Goal: Task Accomplishment & Management: Use online tool/utility

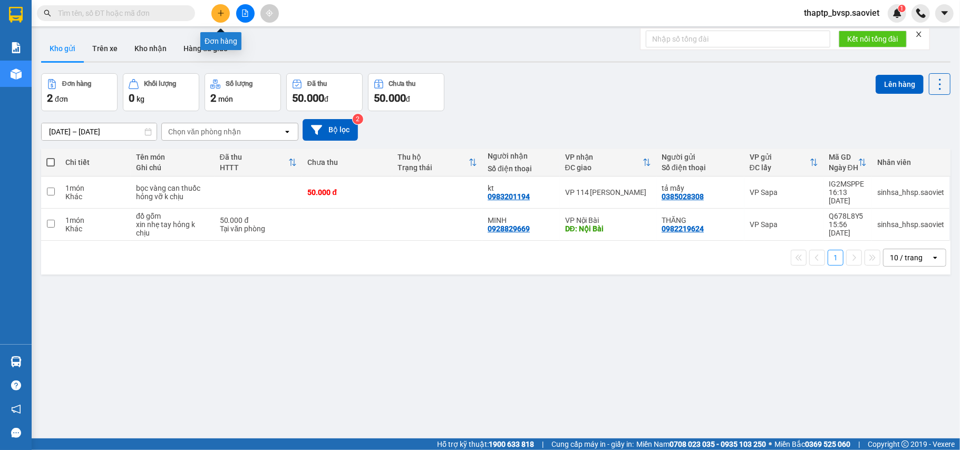
click at [222, 16] on icon "plus" at bounding box center [220, 12] width 7 height 7
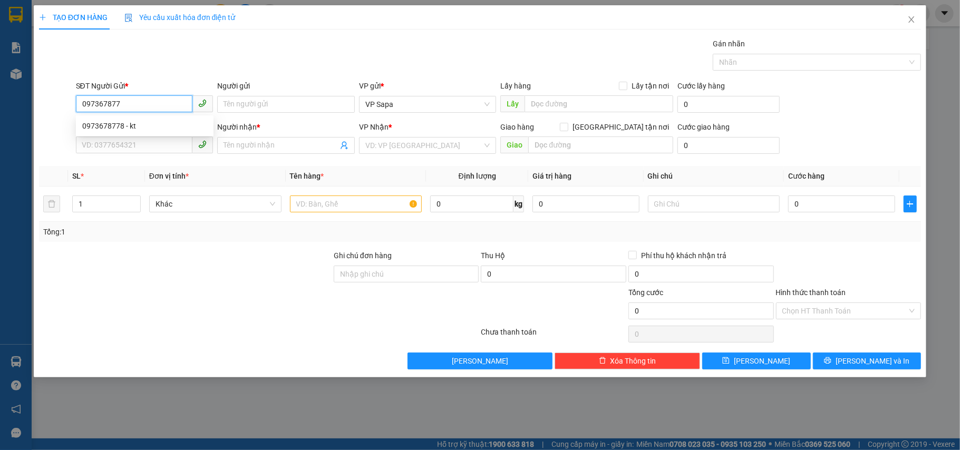
type input "0973678778"
click at [96, 119] on div "0973678778 - kt" at bounding box center [145, 126] width 138 height 17
type input "kt"
type input "0983025877"
type input "Hùng"
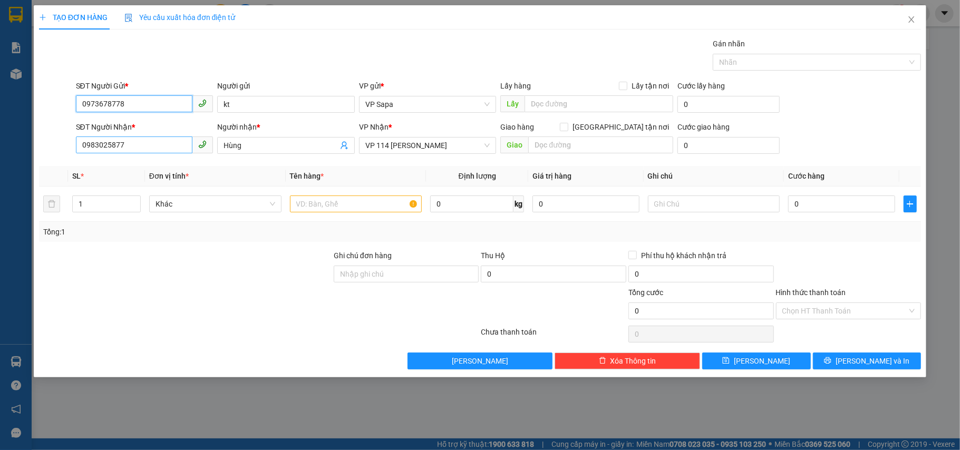
type input "0973678778"
drag, startPoint x: 123, startPoint y: 148, endPoint x: 14, endPoint y: 148, distance: 109.1
click at [14, 148] on div "TẠO ĐƠN HÀNG Yêu cầu xuất hóa đơn điện tử Transit Pickup Surcharge Ids Transit …" at bounding box center [480, 225] width 960 height 450
click at [152, 172] on div "0343439998 - Hùng" at bounding box center [144, 168] width 125 height 12
type input "0343439998"
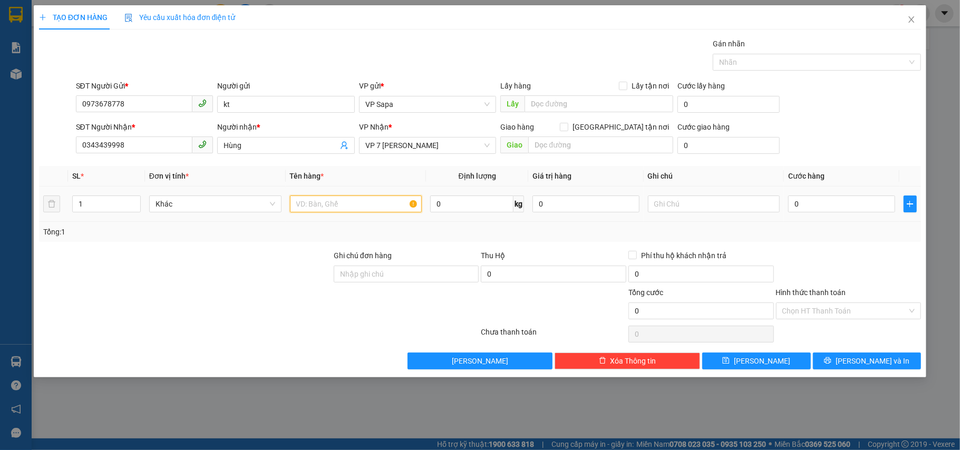
click at [321, 212] on input "text" at bounding box center [356, 204] width 132 height 17
type input "hs"
click at [825, 203] on input "0" at bounding box center [841, 204] width 106 height 17
type input "5"
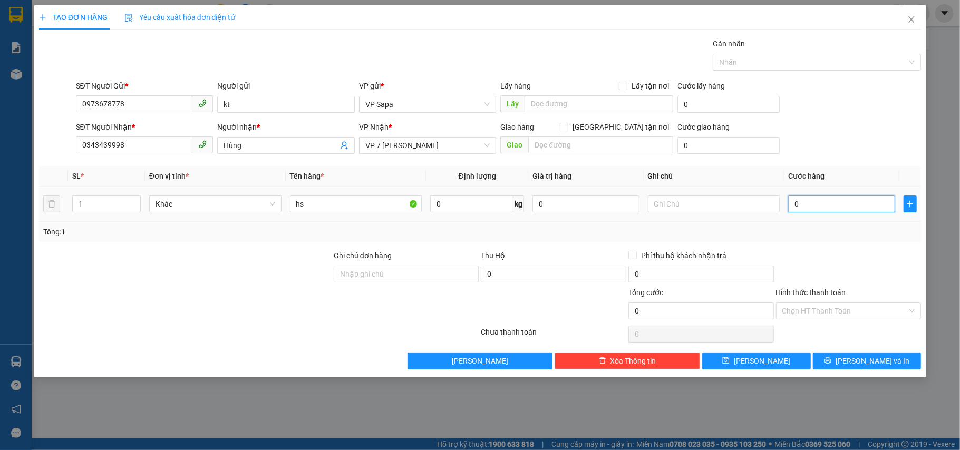
type input "5"
type input "50"
type input "50.000"
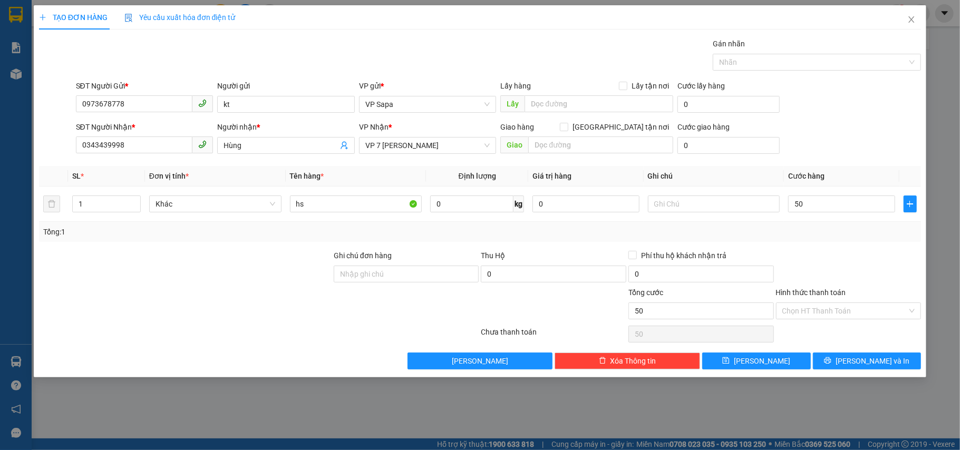
type input "50.000"
click at [882, 110] on div "SĐT Người Gửi * 0973678778 Người gửi kt VP gửi * VP Sapa Lấy hàng Lấy tận nơi L…" at bounding box center [499, 98] width 850 height 37
click at [831, 360] on icon "printer" at bounding box center [827, 360] width 7 height 7
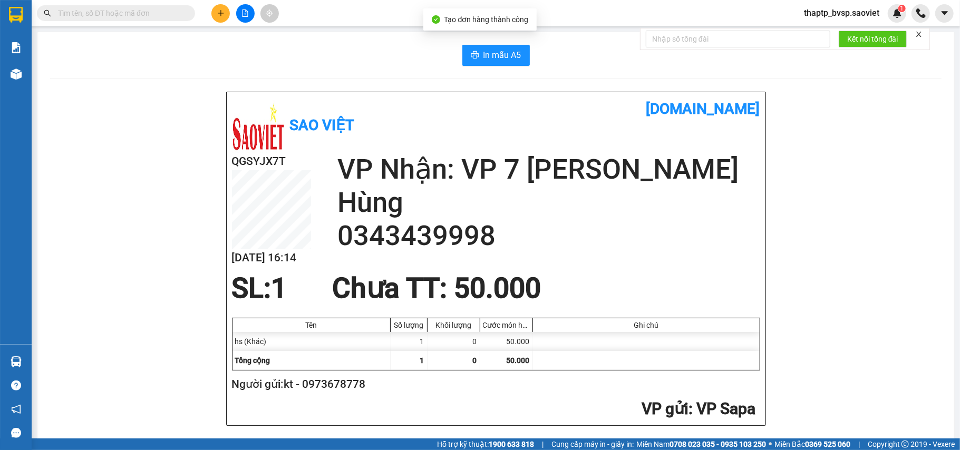
click at [850, 9] on span "thaptp_bvsp.saoviet" at bounding box center [841, 12] width 92 height 13
click at [829, 24] on ul "Đăng xuất Đổi mật khẩu" at bounding box center [841, 41] width 93 height 38
click at [829, 28] on span "Đăng xuất" at bounding box center [847, 33] width 70 height 12
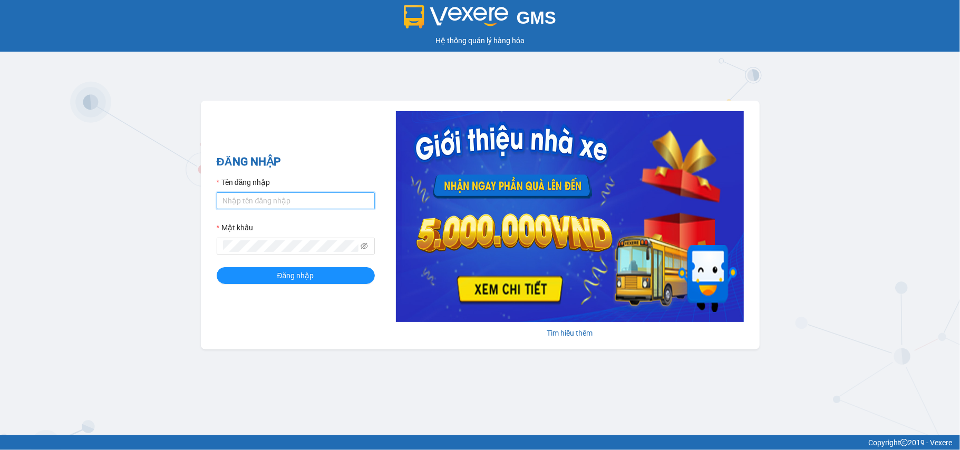
click at [285, 197] on input "Tên đăng nhập" at bounding box center [296, 200] width 158 height 17
type input "sinhsa_hhsp.saoviet"
click at [217, 267] on button "Đăng nhập" at bounding box center [296, 275] width 158 height 17
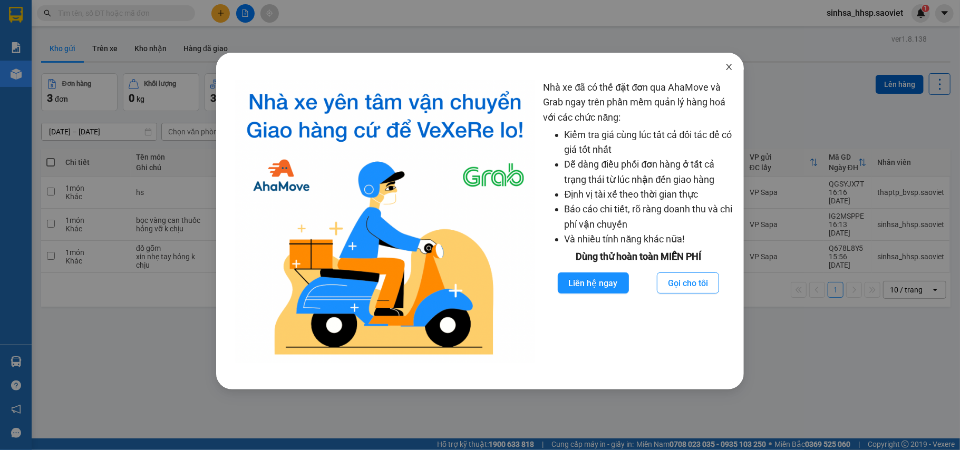
click at [730, 70] on icon "close" at bounding box center [729, 67] width 8 height 8
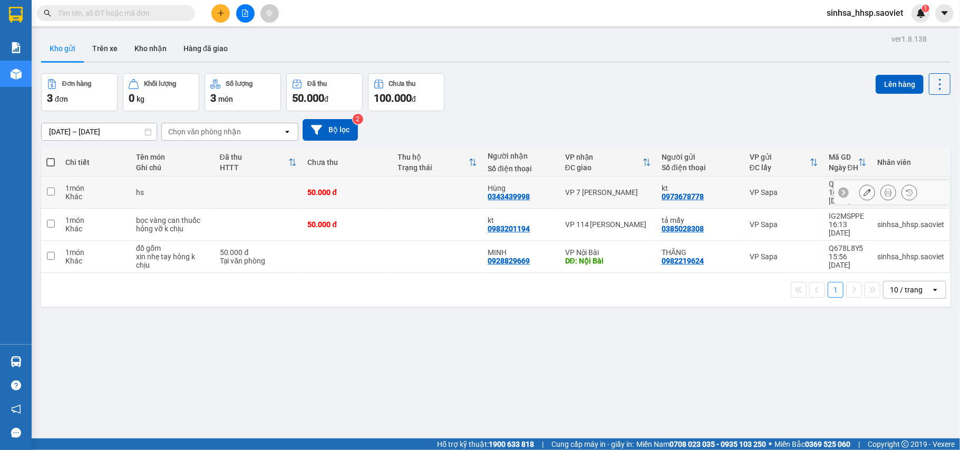
click at [863, 189] on icon at bounding box center [866, 192] width 7 height 7
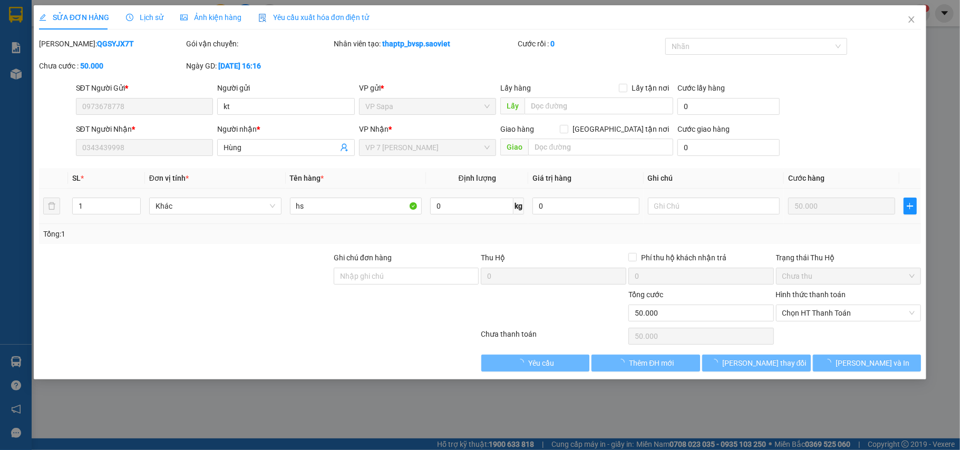
type input "0973678778"
type input "kt"
type input "0343439998"
type input "Hùng"
type input "50.000"
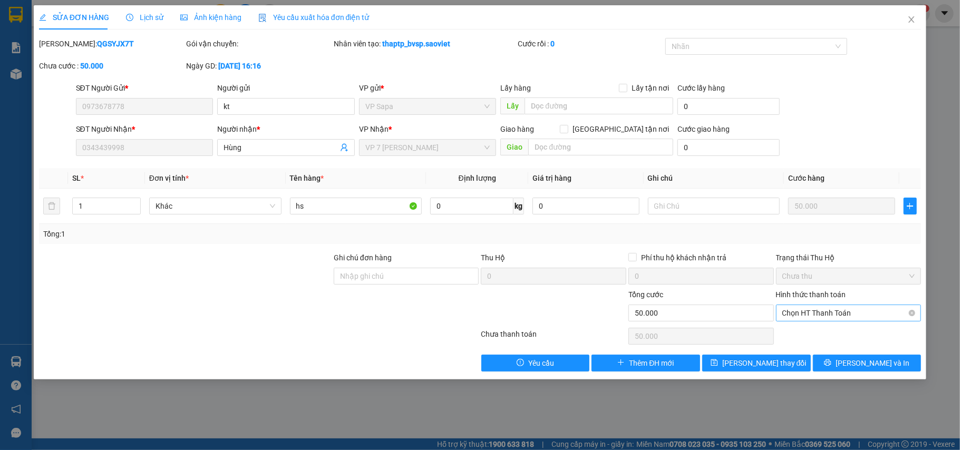
click at [861, 322] on div "Chọn HT Thanh Toán" at bounding box center [848, 313] width 145 height 17
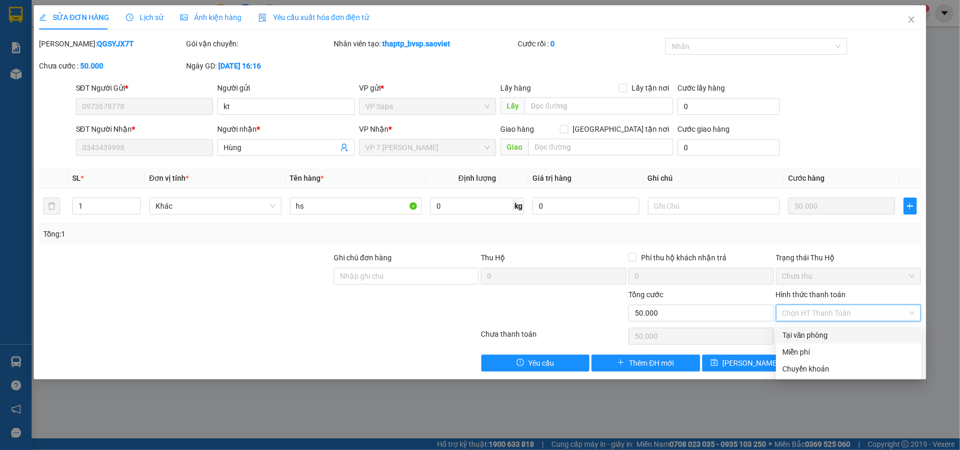
click at [832, 331] on div "Tại văn phòng" at bounding box center [848, 335] width 133 height 12
type input "0"
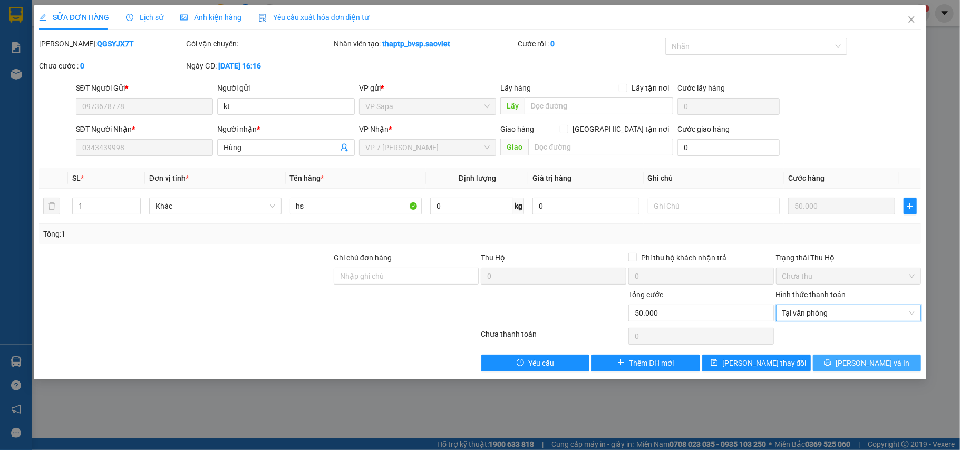
click at [865, 365] on span "[PERSON_NAME] và In" at bounding box center [872, 363] width 74 height 12
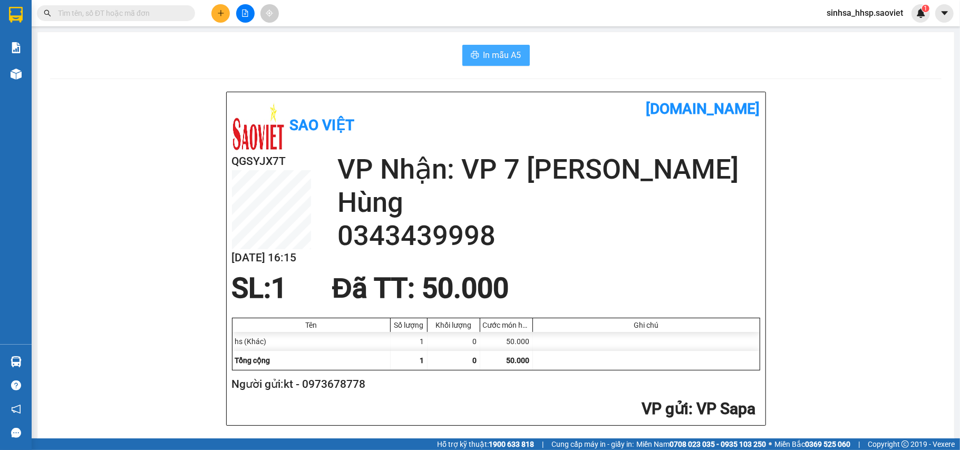
click at [493, 62] on button "In mẫu A5" at bounding box center [495, 55] width 67 height 21
click at [220, 13] on icon "plus" at bounding box center [221, 13] width 6 height 1
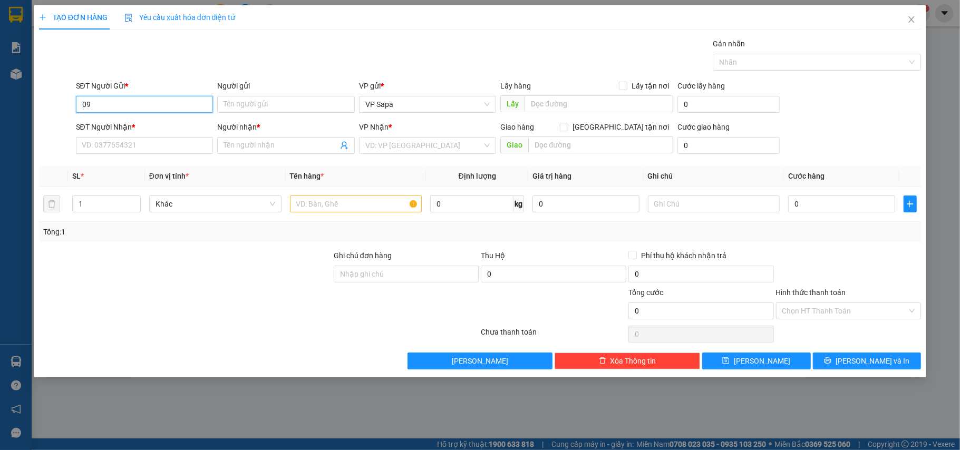
type input "0"
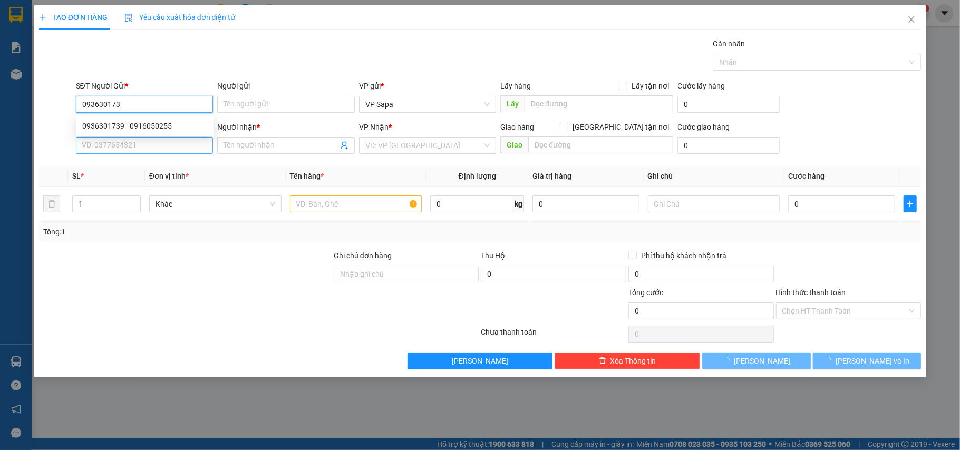
type input "0936301739"
click at [175, 128] on div "0936301739 - 0916050255" at bounding box center [144, 126] width 125 height 12
type input "0916050255"
type input "0966838882"
type input "Lộc"
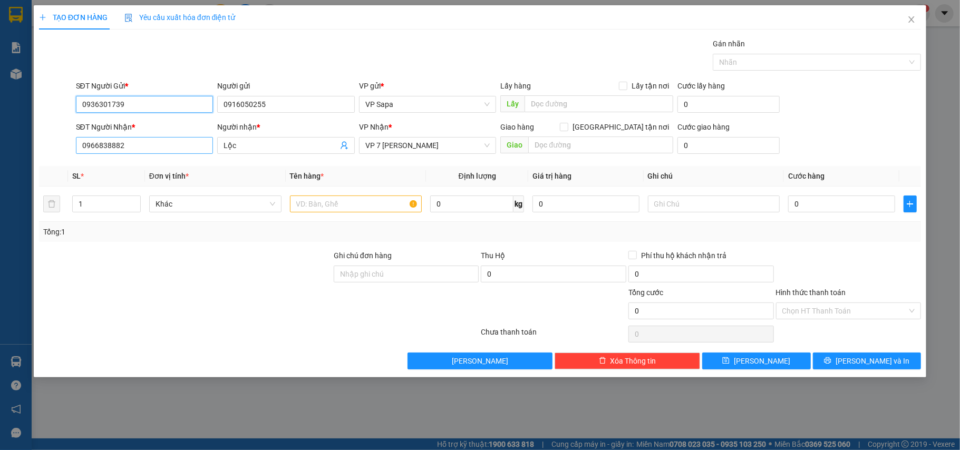
type input "0936301739"
drag, startPoint x: 148, startPoint y: 150, endPoint x: 14, endPoint y: 135, distance: 135.2
click at [16, 135] on div "TẠO ĐƠN HÀNG Yêu cầu xuất hóa đơn điện tử Transit Pickup Surcharge Ids Transit …" at bounding box center [480, 225] width 960 height 450
type input "0903478786"
drag, startPoint x: 294, startPoint y: 142, endPoint x: 307, endPoint y: 137, distance: 13.5
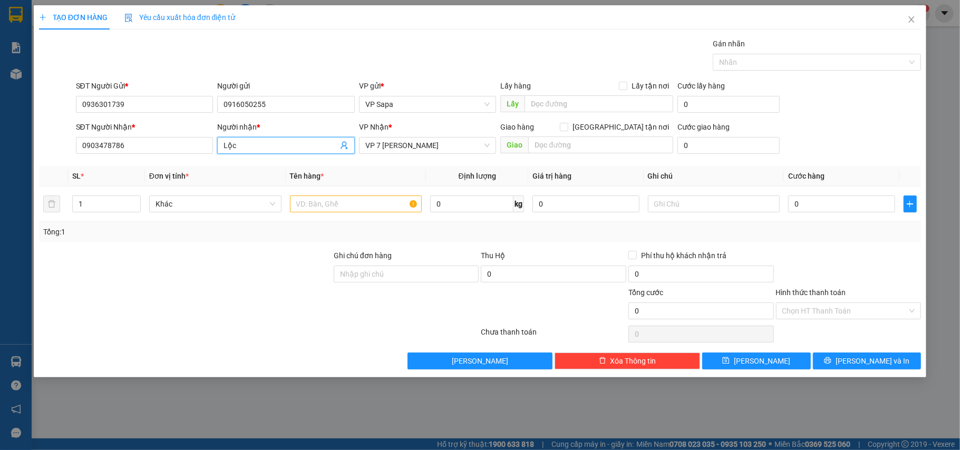
click at [201, 138] on div "SĐT Người Nhận * 0903478786 Người nhận * Lộc Lộc VP Nhận * VP 7 Phạm Văn Đồng G…" at bounding box center [499, 139] width 850 height 37
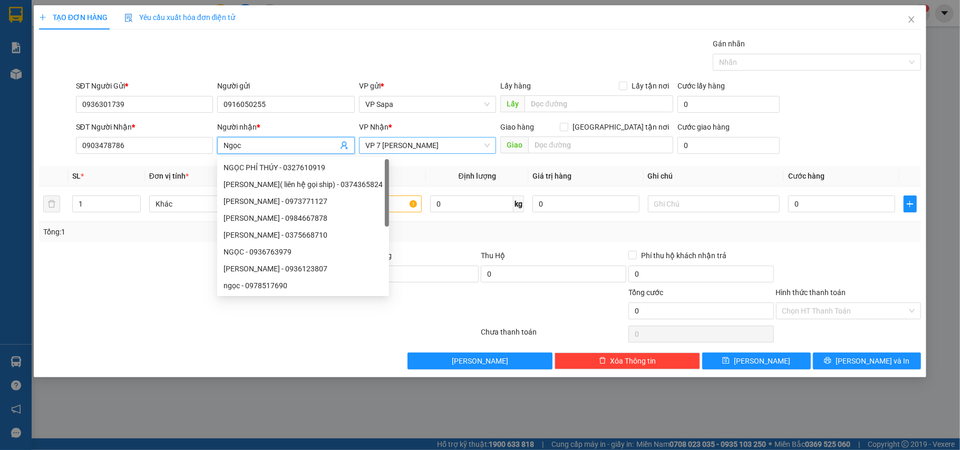
click at [420, 144] on span "VP 7 [PERSON_NAME]" at bounding box center [427, 146] width 125 height 16
type input "Ngọc"
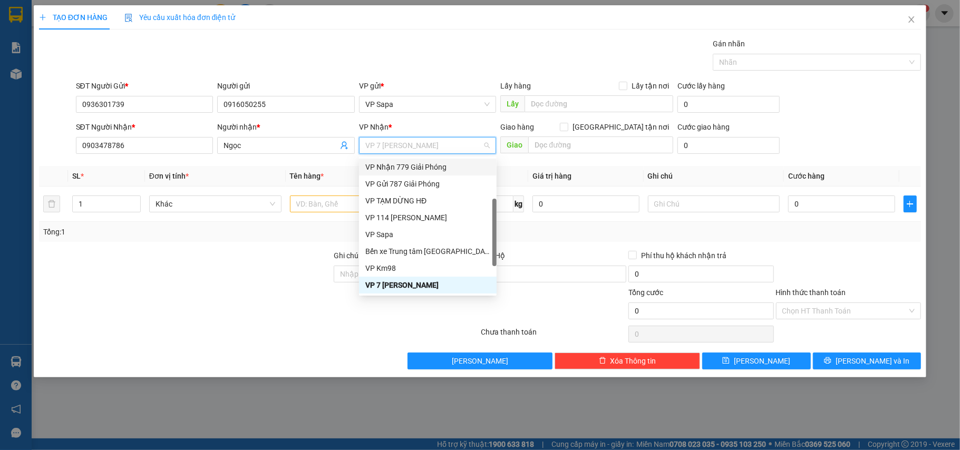
click at [430, 165] on div "VP Nhận 779 Giải Phóng" at bounding box center [427, 167] width 125 height 12
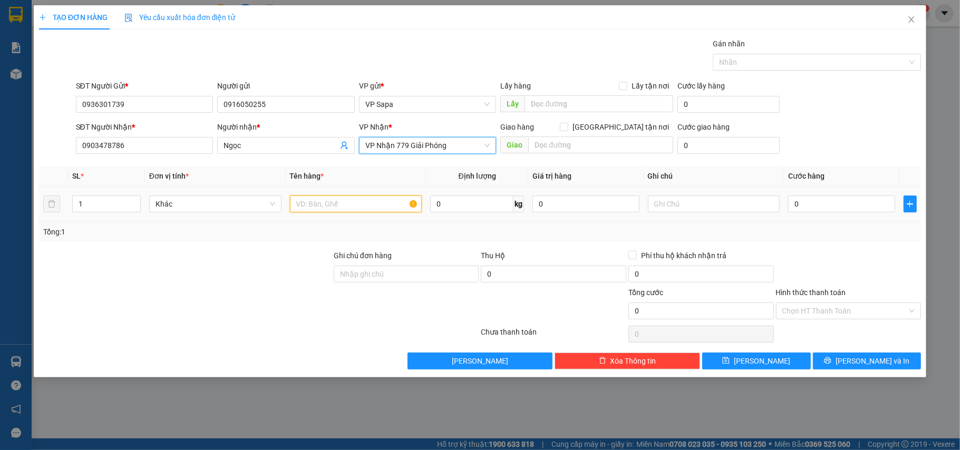
click at [354, 210] on input "text" at bounding box center [356, 204] width 132 height 17
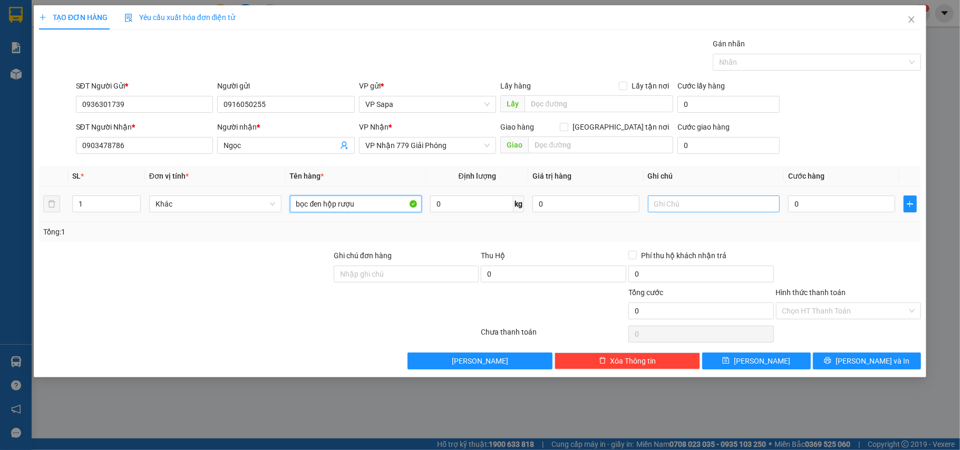
type input "bọc đen hộp rượu"
click at [694, 211] on input "text" at bounding box center [714, 204] width 132 height 17
type input "dễ vỡ nhẹ tay vỡ k chịu"
click at [817, 202] on input "0" at bounding box center [841, 204] width 106 height 17
type input "5"
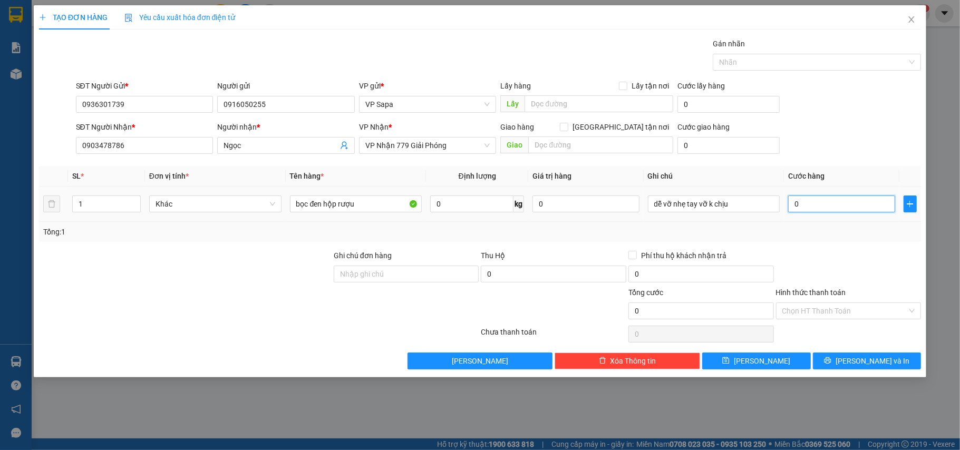
type input "5"
type input "50"
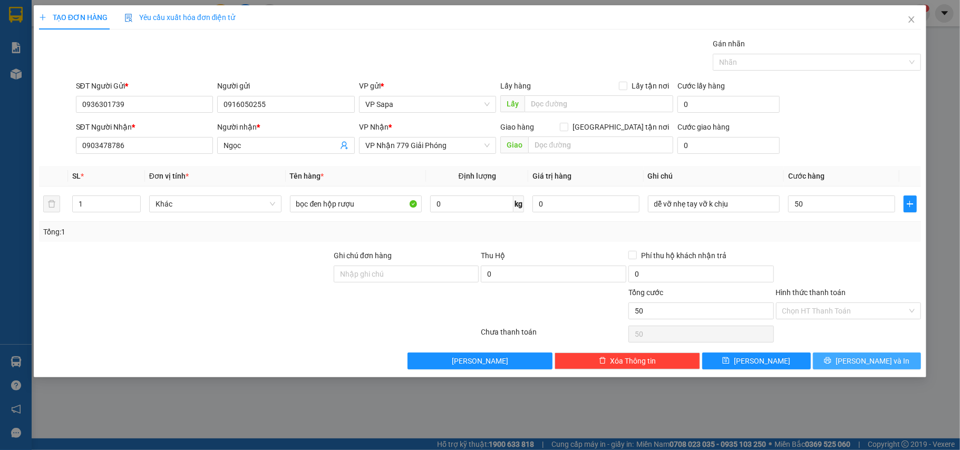
type input "50.000"
click at [861, 366] on span "[PERSON_NAME] và In" at bounding box center [872, 361] width 74 height 12
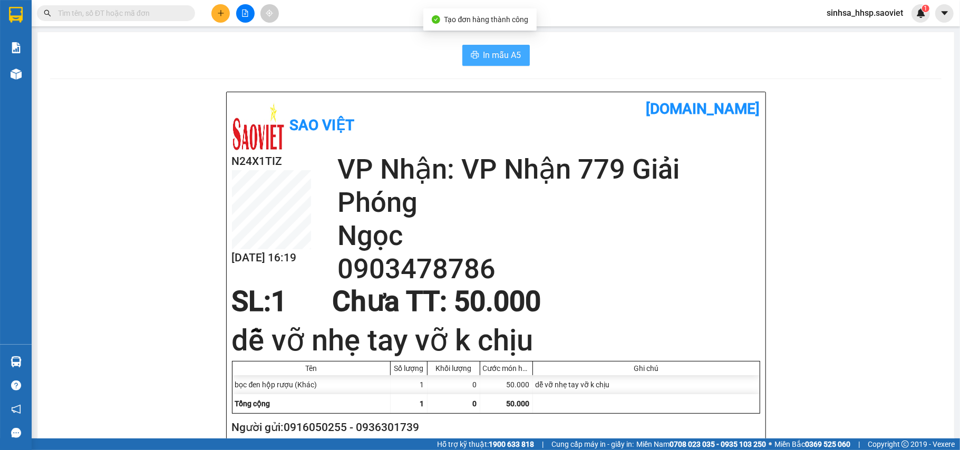
click at [494, 55] on span "In mẫu A5" at bounding box center [502, 54] width 38 height 13
click at [138, 16] on input "text" at bounding box center [120, 13] width 124 height 12
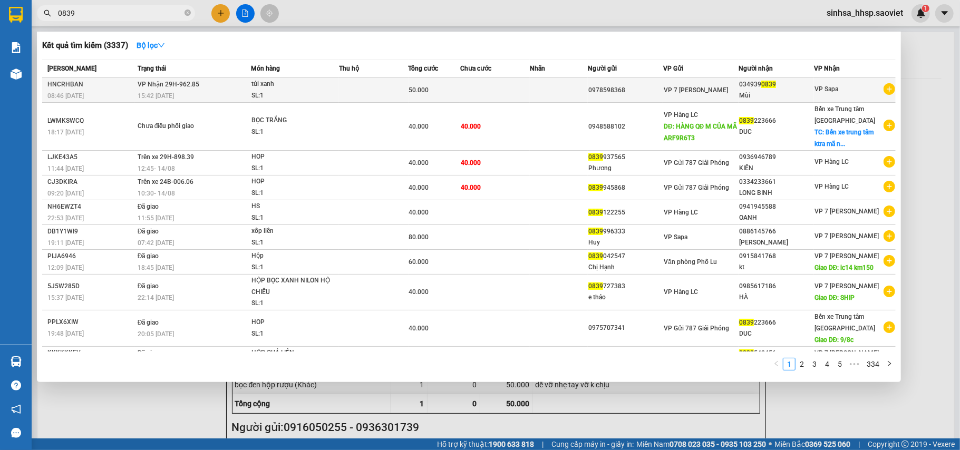
type input "0839"
click at [513, 89] on td at bounding box center [495, 90] width 70 height 25
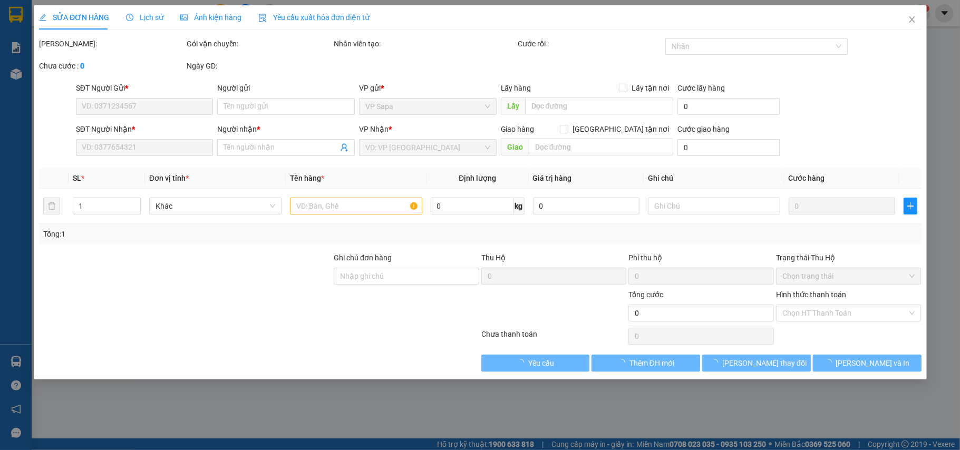
type input "0978598368"
type input "0349390839"
type input "Mùi"
type input "50.000"
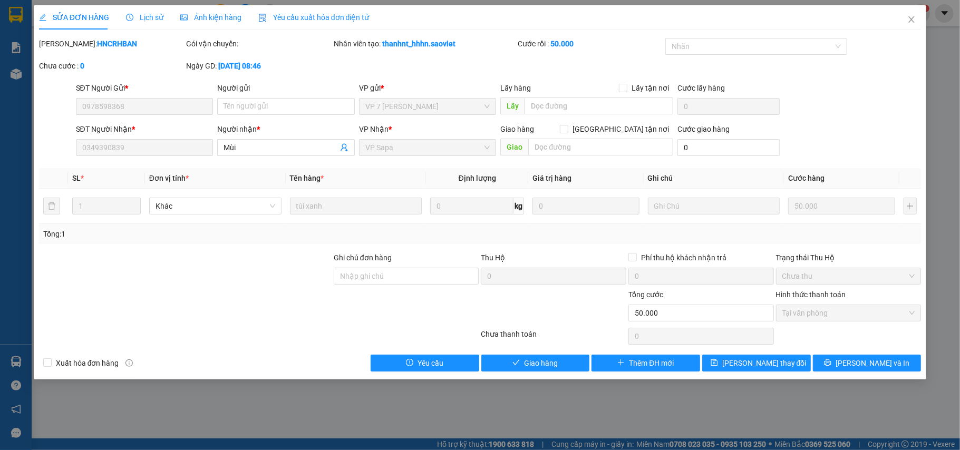
click at [847, 311] on span "Tại văn phòng" at bounding box center [848, 313] width 133 height 16
click at [536, 361] on span "Giao hàng" at bounding box center [541, 363] width 34 height 12
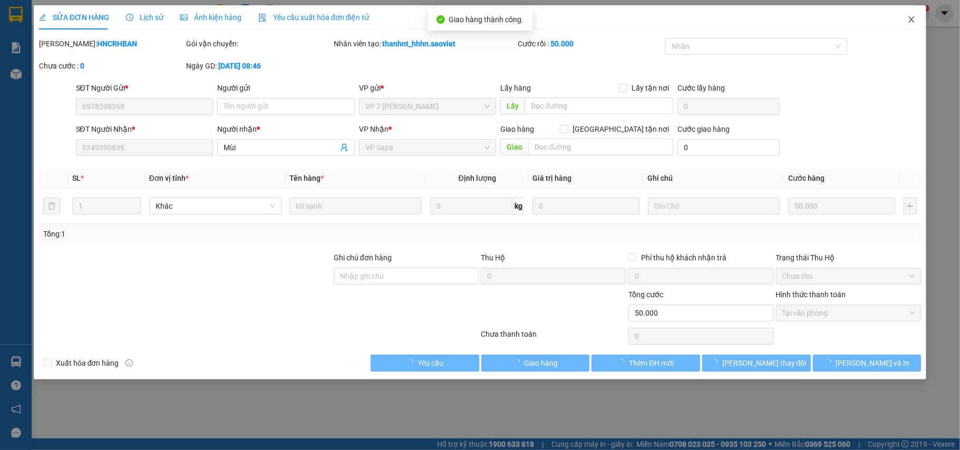
click at [910, 16] on icon "close" at bounding box center [911, 19] width 8 height 8
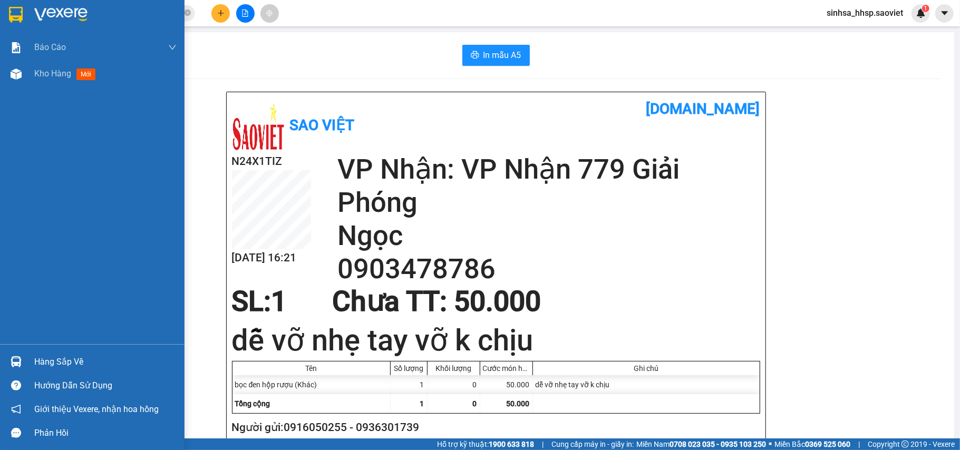
click at [7, 15] on div at bounding box center [16, 14] width 18 height 18
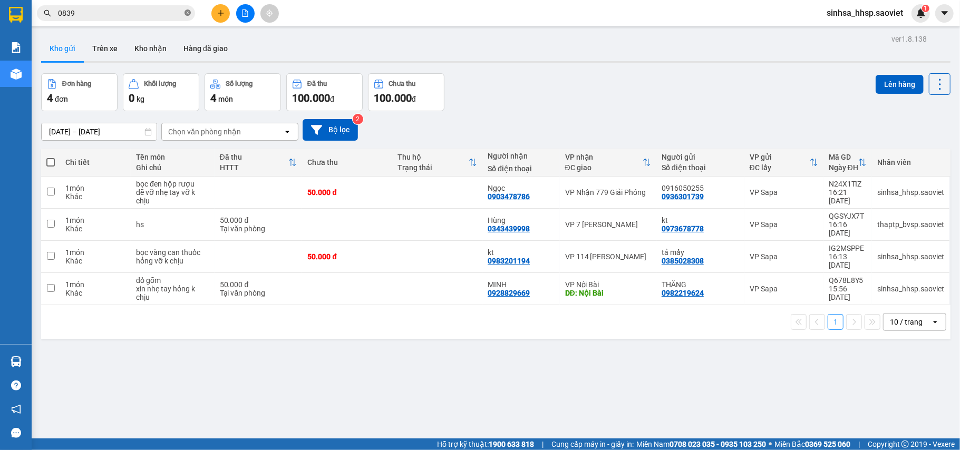
click at [190, 8] on span at bounding box center [187, 13] width 6 height 10
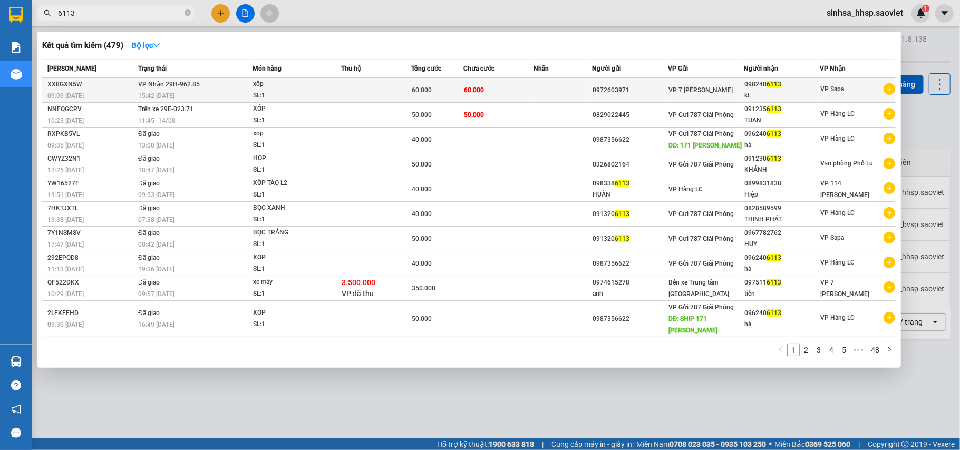
type input "6113"
click at [525, 89] on td "60.000" at bounding box center [498, 90] width 70 height 25
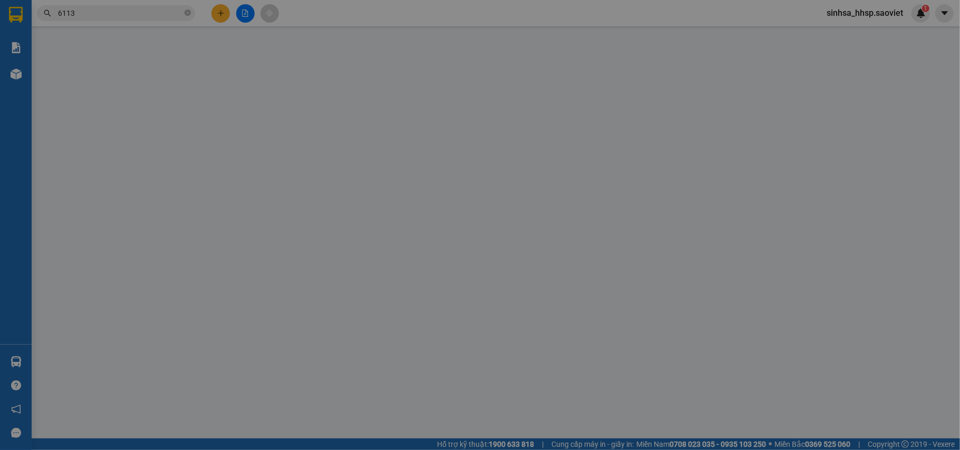
type input "0972603971"
type input "0982406113"
type input "kt"
type input "60.000"
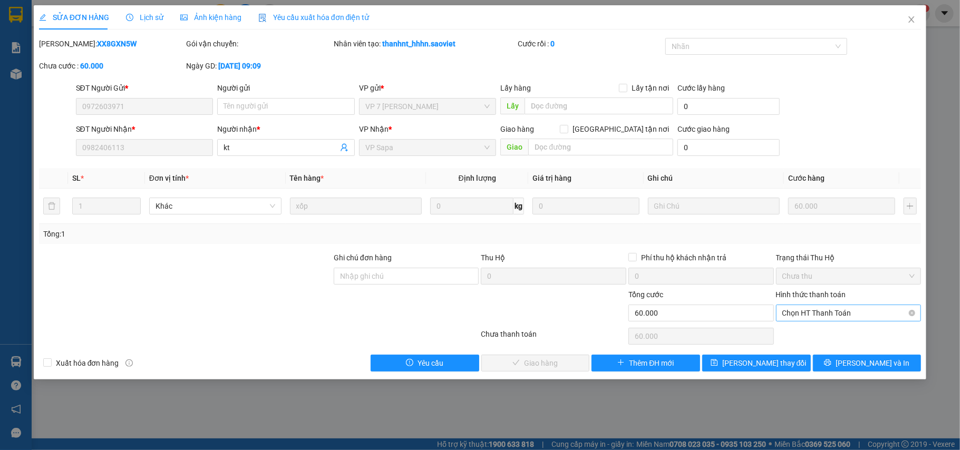
click at [825, 319] on span "Chọn HT Thanh Toán" at bounding box center [848, 313] width 133 height 16
click at [820, 332] on div "Tại văn phòng" at bounding box center [848, 335] width 133 height 12
type input "0"
click at [540, 363] on span "Lưu và Giao hàng" at bounding box center [551, 363] width 101 height 12
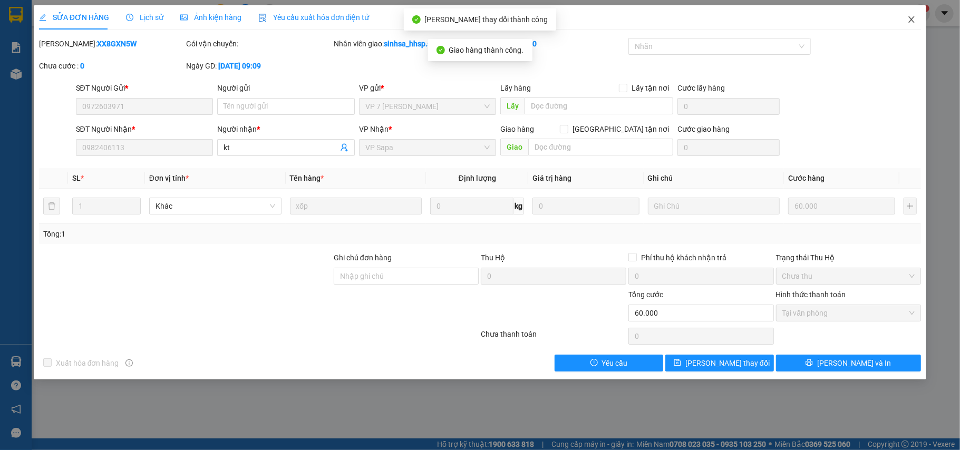
click at [907, 20] on span "Close" at bounding box center [912, 20] width 30 height 30
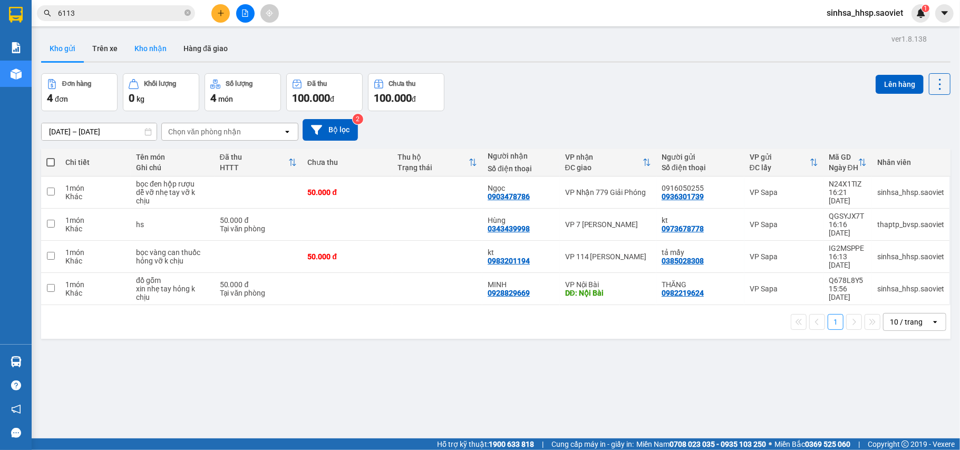
click at [148, 45] on button "Kho nhận" at bounding box center [150, 48] width 49 height 25
